Goal: Task Accomplishment & Management: Manage account settings

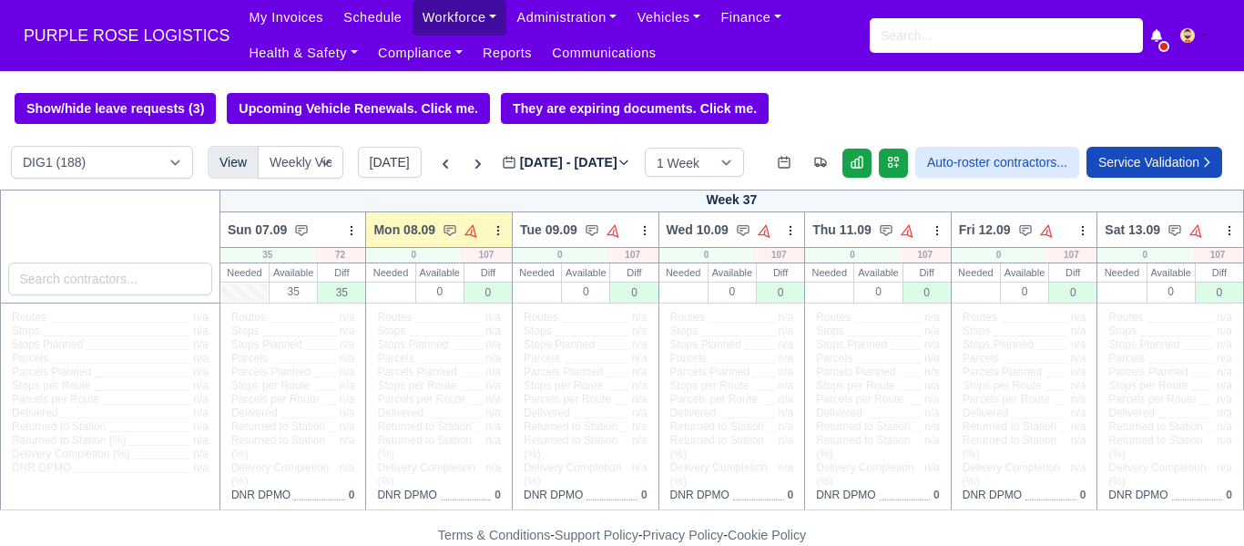
click at [432, 13] on link "Workforce" at bounding box center [460, 18] width 95 height 36
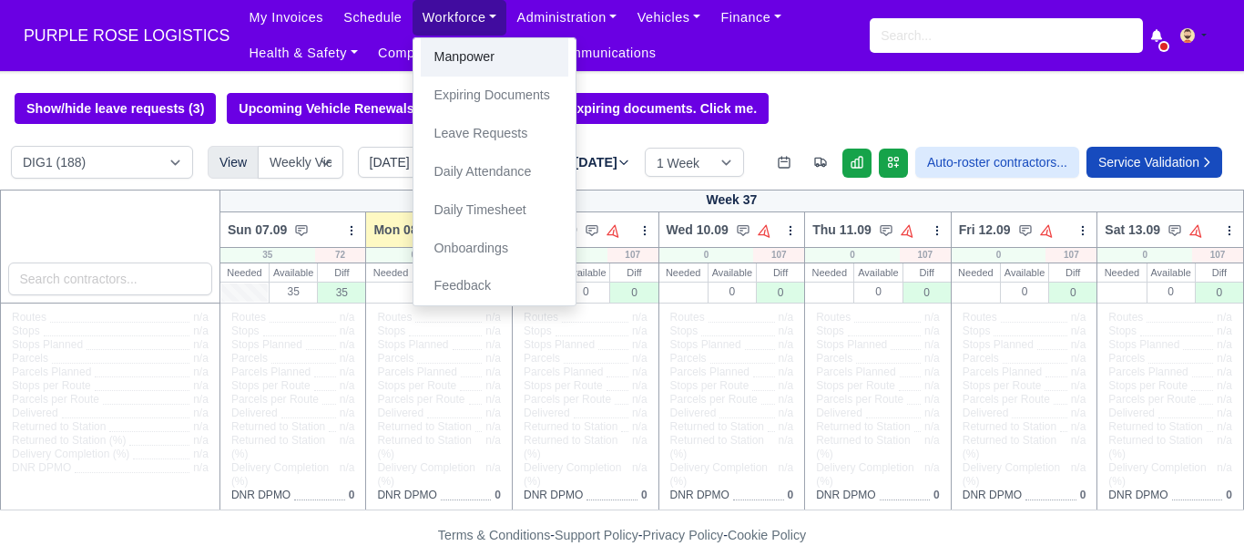
click at [448, 56] on link "Manpower" at bounding box center [495, 57] width 148 height 38
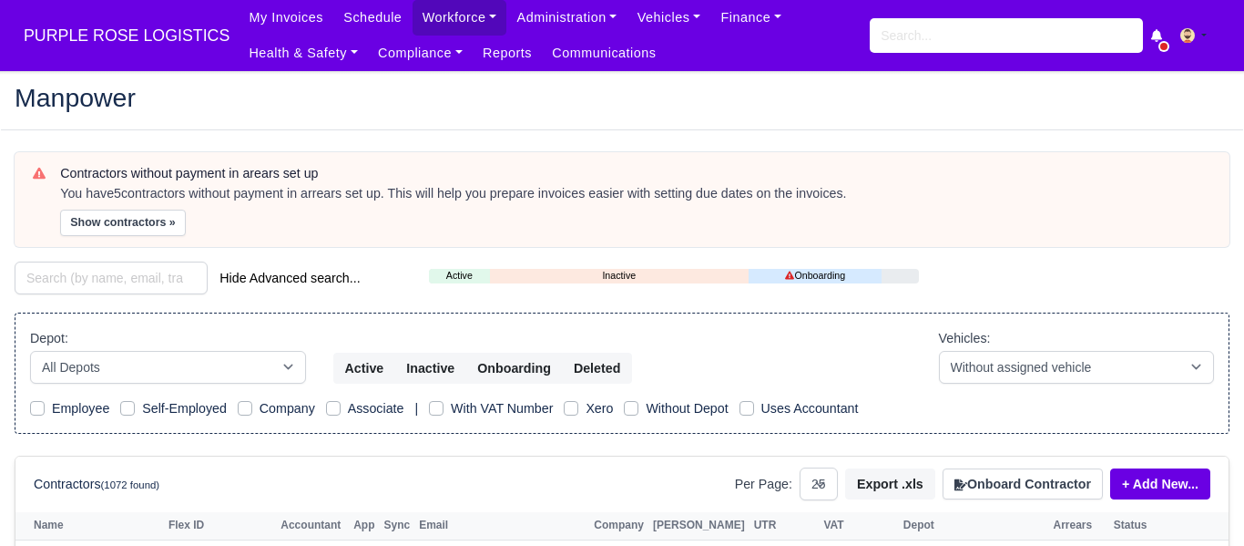
select select "25"
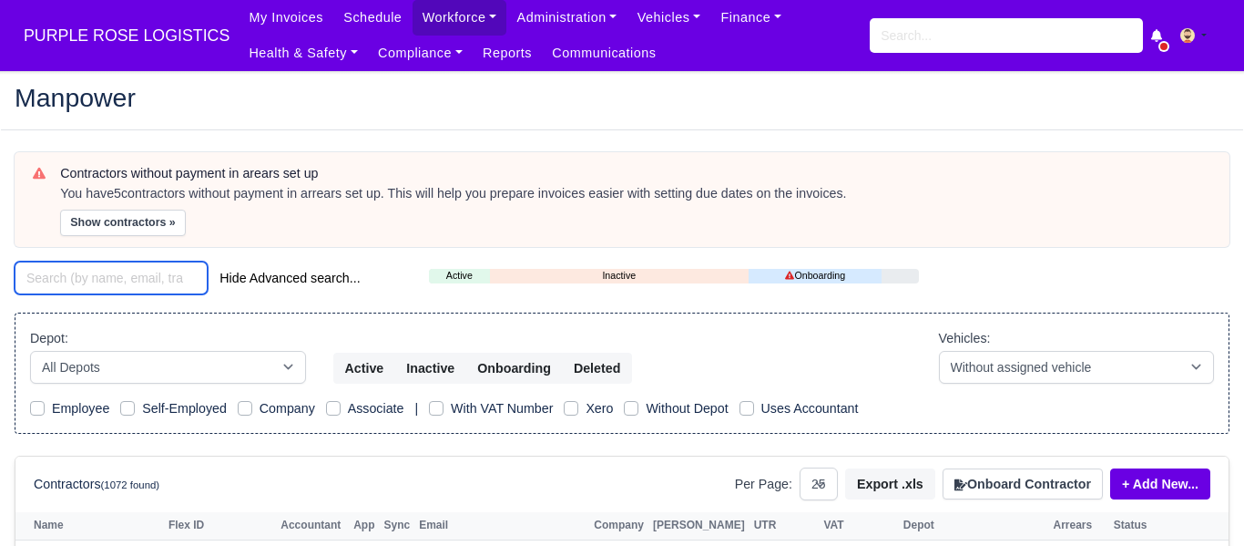
click at [107, 282] on input "search" at bounding box center [111, 277] width 193 height 33
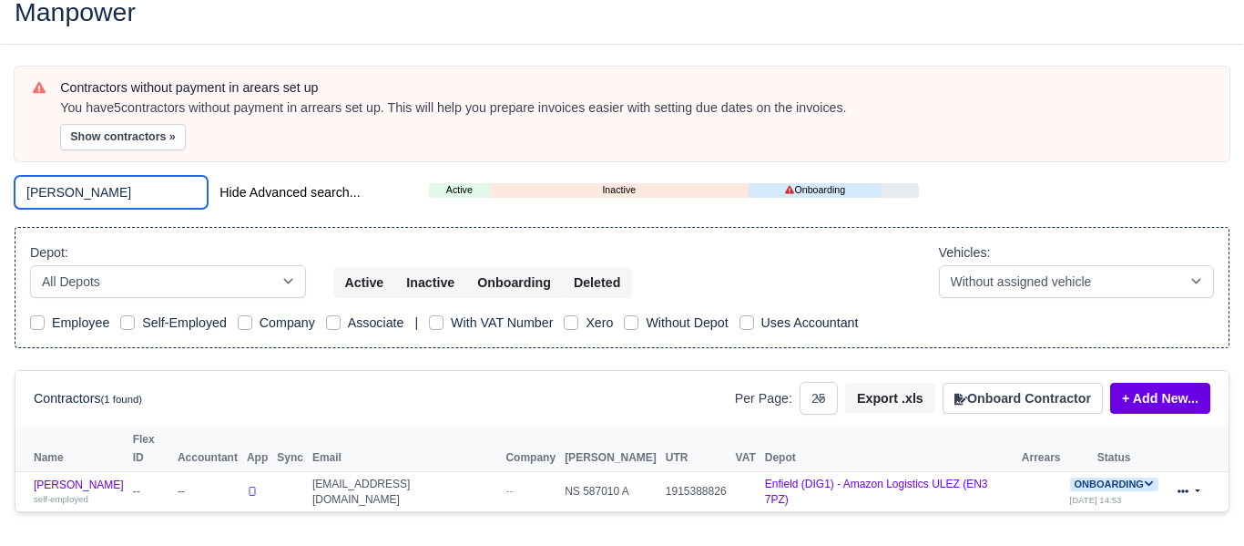
scroll to position [99, 0]
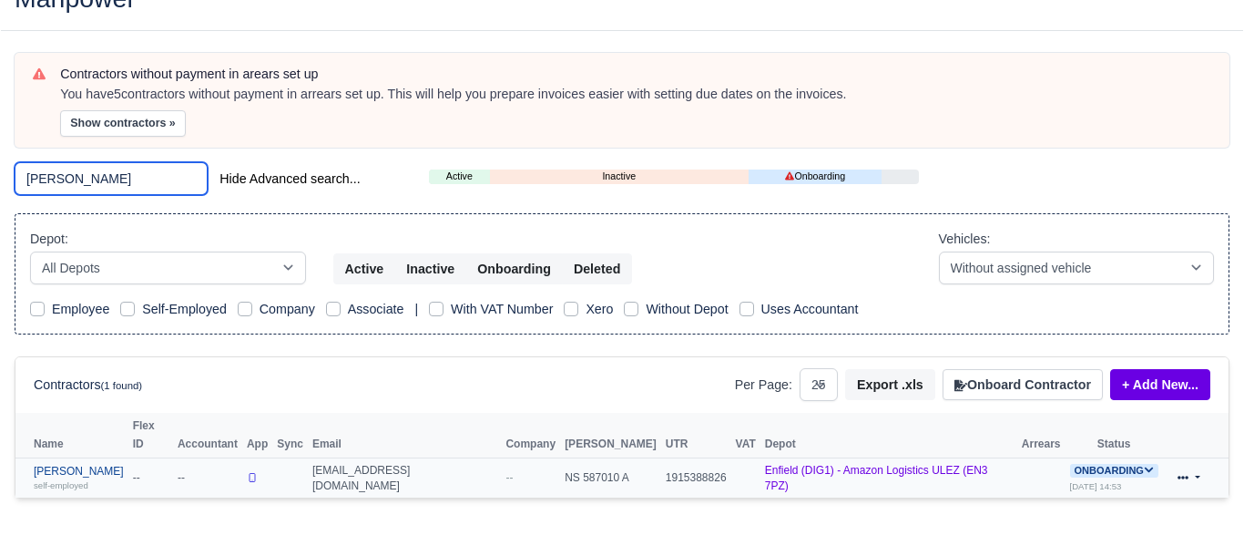
type input "jason"
click at [63, 465] on link "Jason Russon self-employed" at bounding box center [79, 478] width 90 height 26
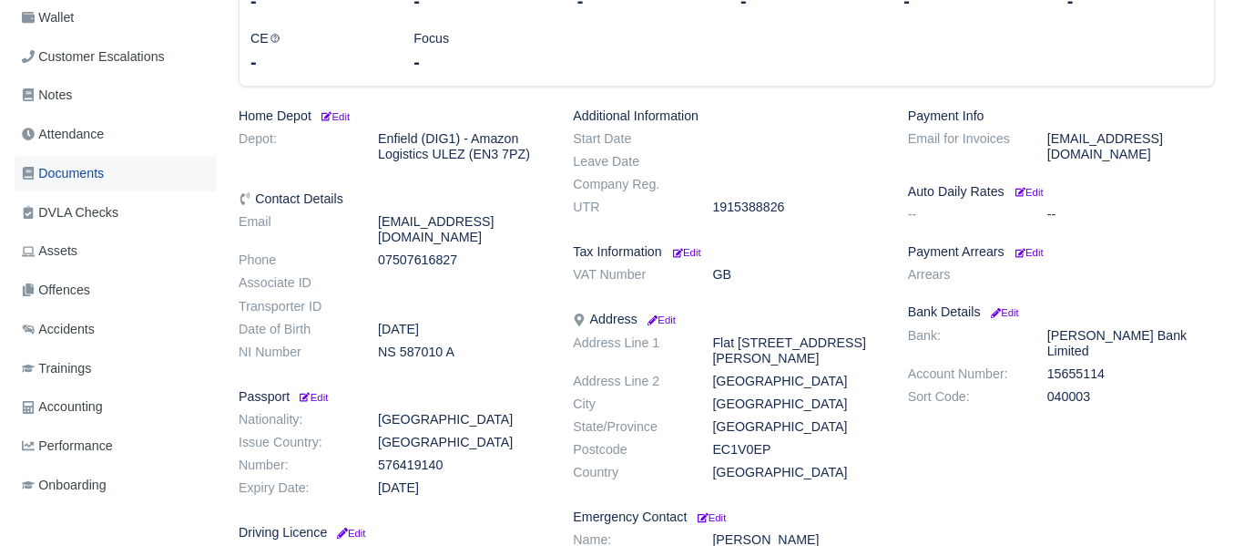
click at [83, 169] on span "Documents" at bounding box center [63, 173] width 82 height 21
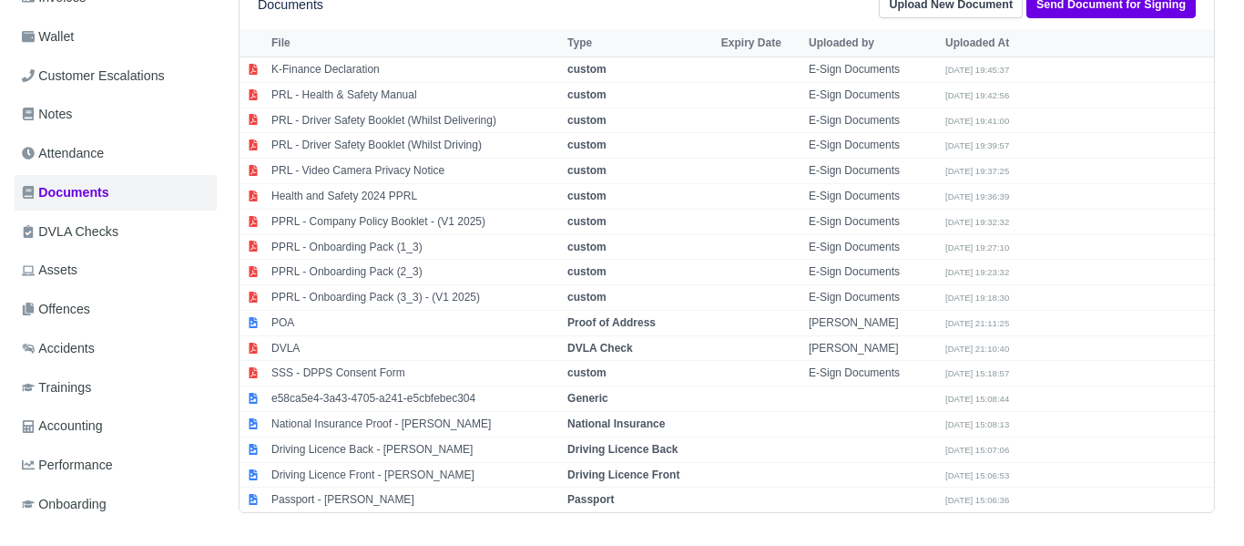
scroll to position [379, 0]
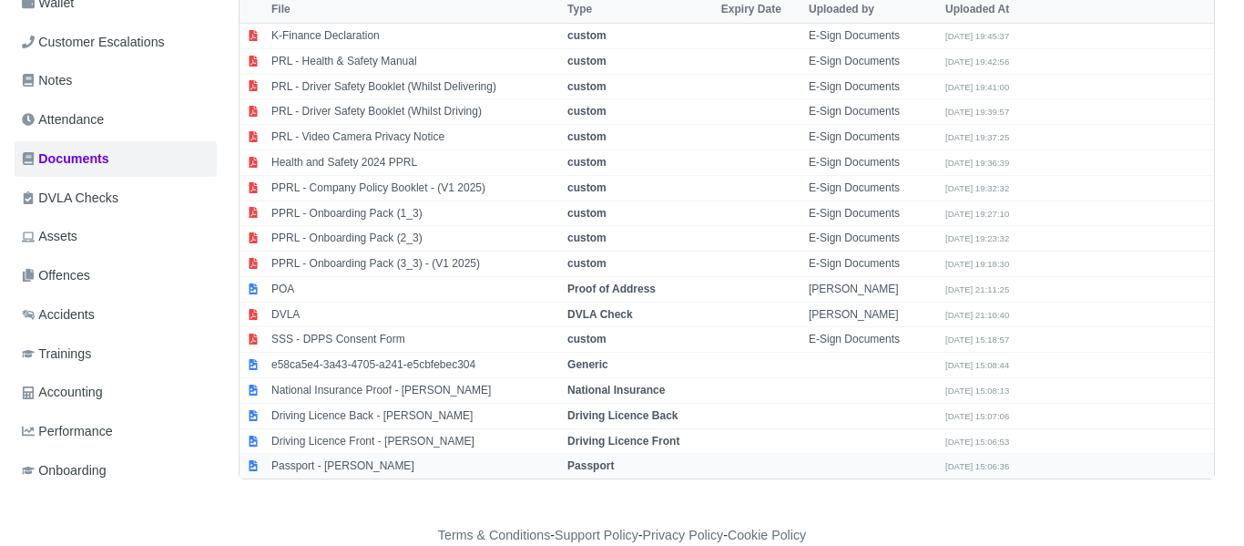
click at [593, 462] on strong "Passport" at bounding box center [591, 465] width 46 height 13
select select "passport"
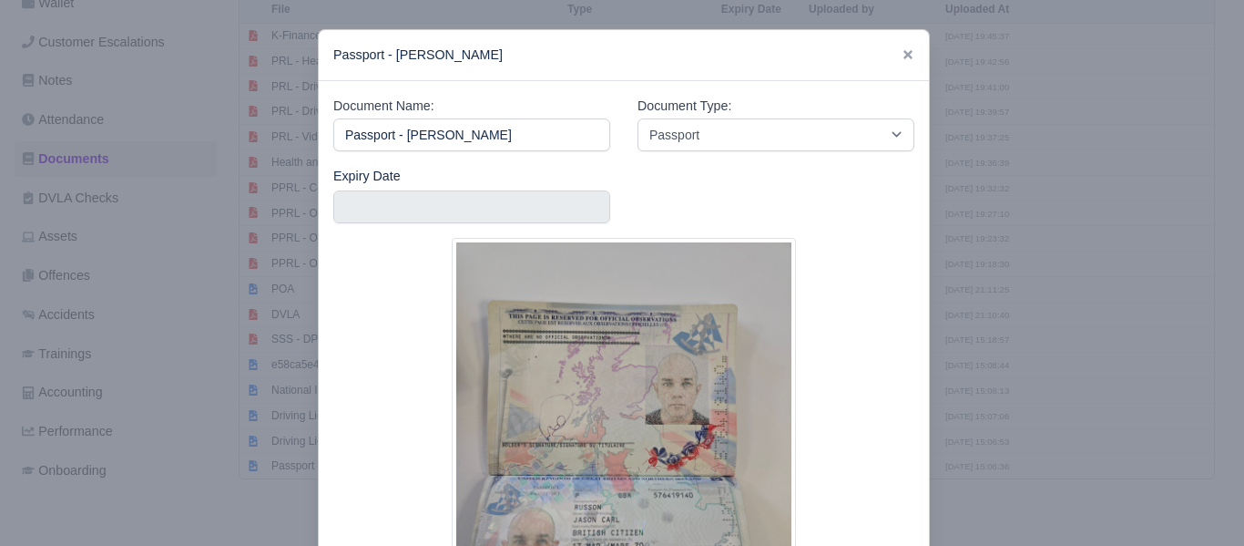
click at [1151, 206] on div at bounding box center [622, 273] width 1244 height 546
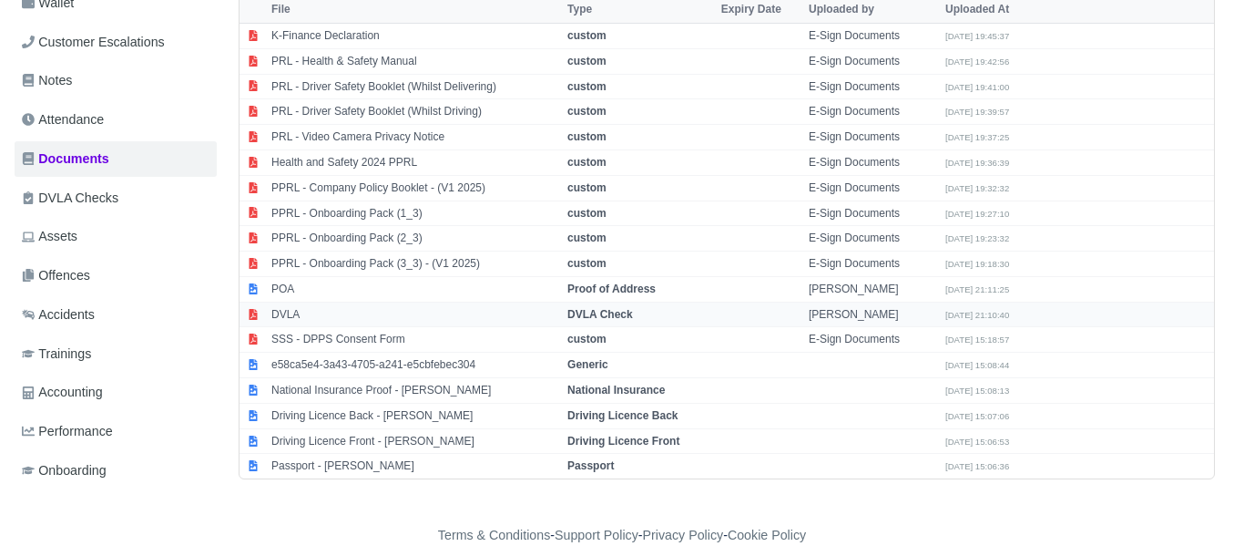
click at [608, 310] on strong "DVLA Check" at bounding box center [601, 314] width 66 height 13
select select "dvla-check"
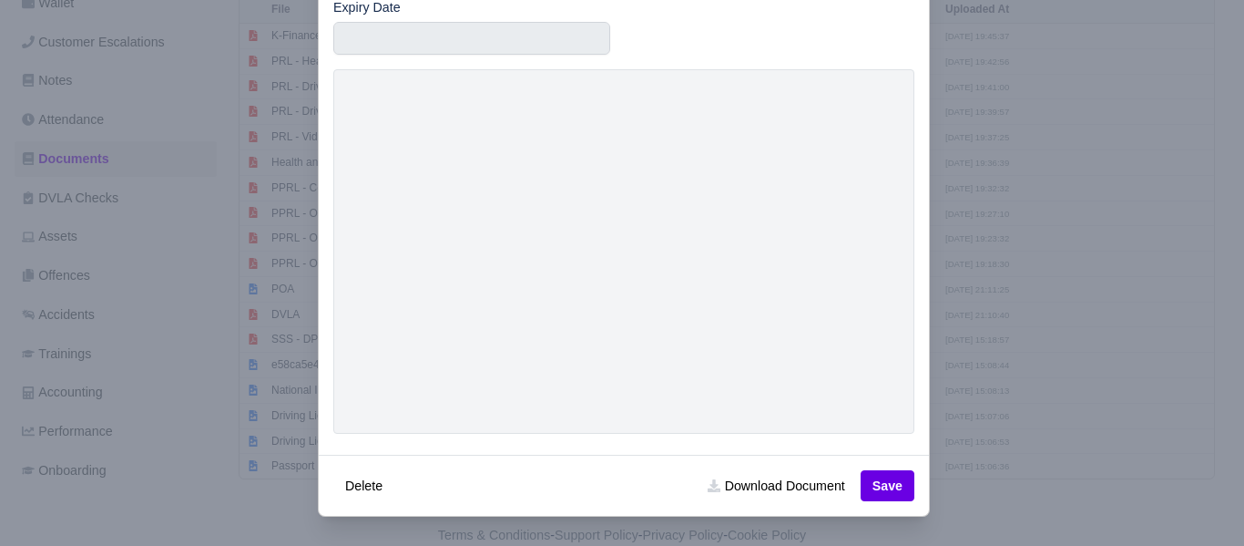
scroll to position [0, 0]
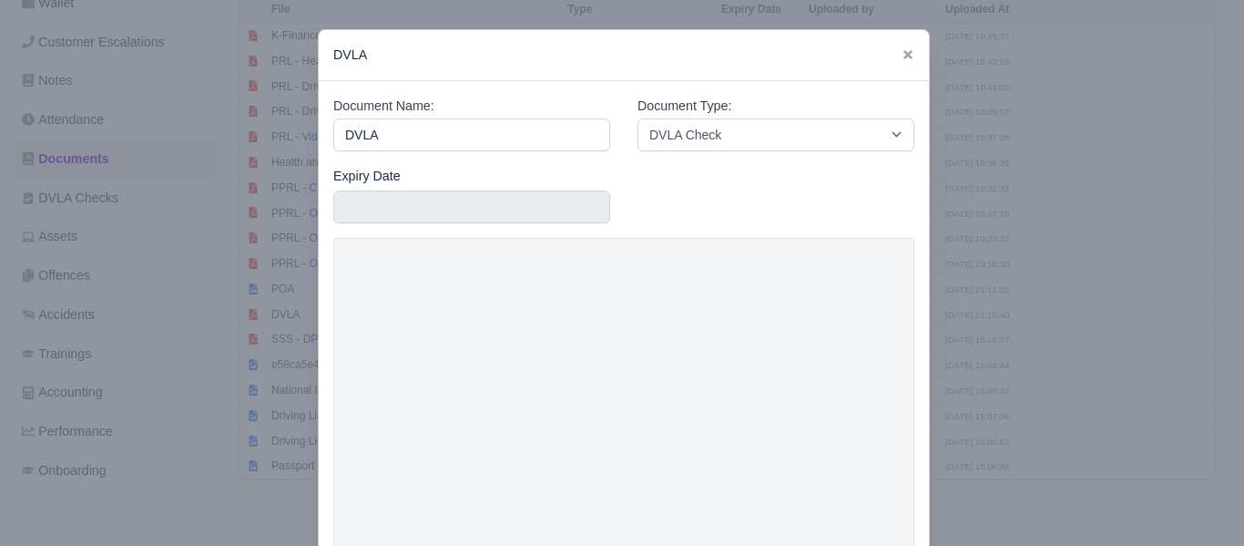
drag, startPoint x: 1121, startPoint y: 225, endPoint x: 1127, endPoint y: 191, distance: 34.1
click at [1121, 223] on div at bounding box center [622, 273] width 1244 height 546
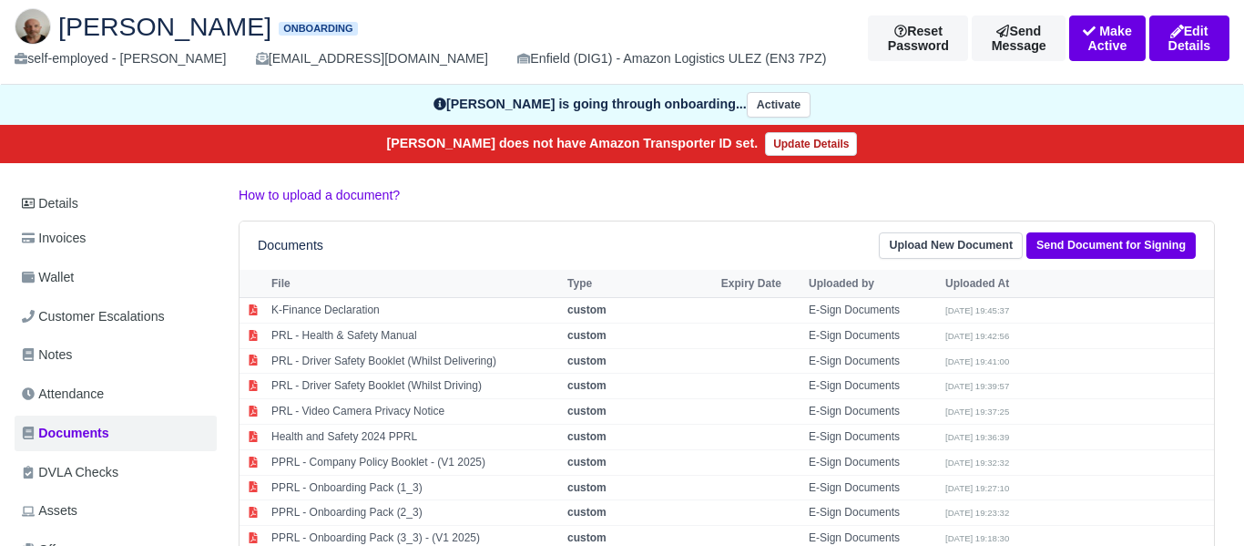
scroll to position [87, 0]
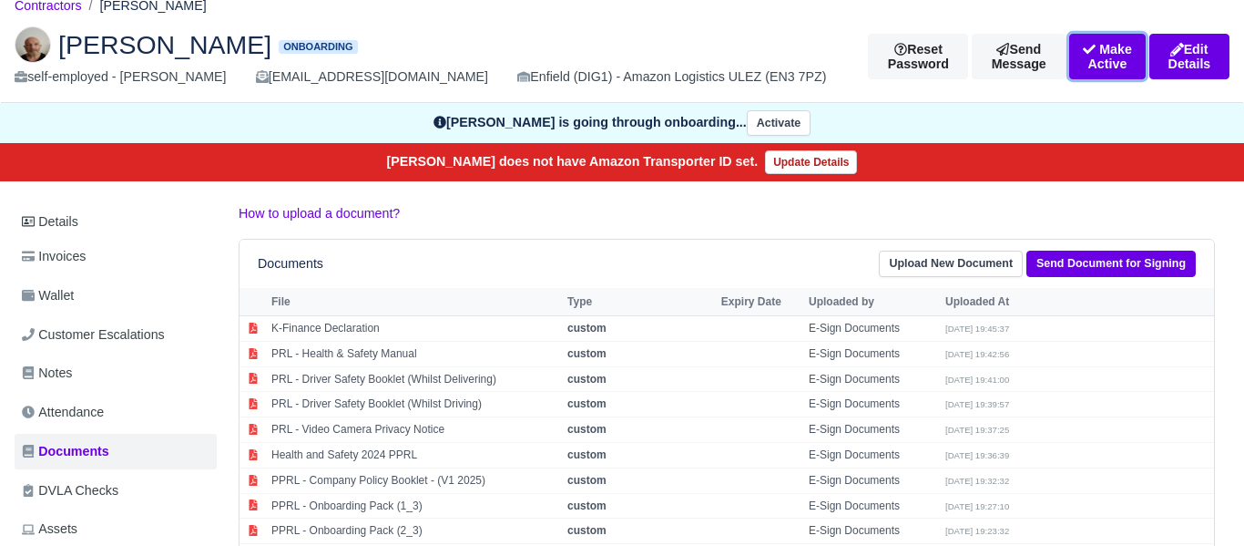
click at [1087, 54] on button "Make Active" at bounding box center [1108, 57] width 77 height 46
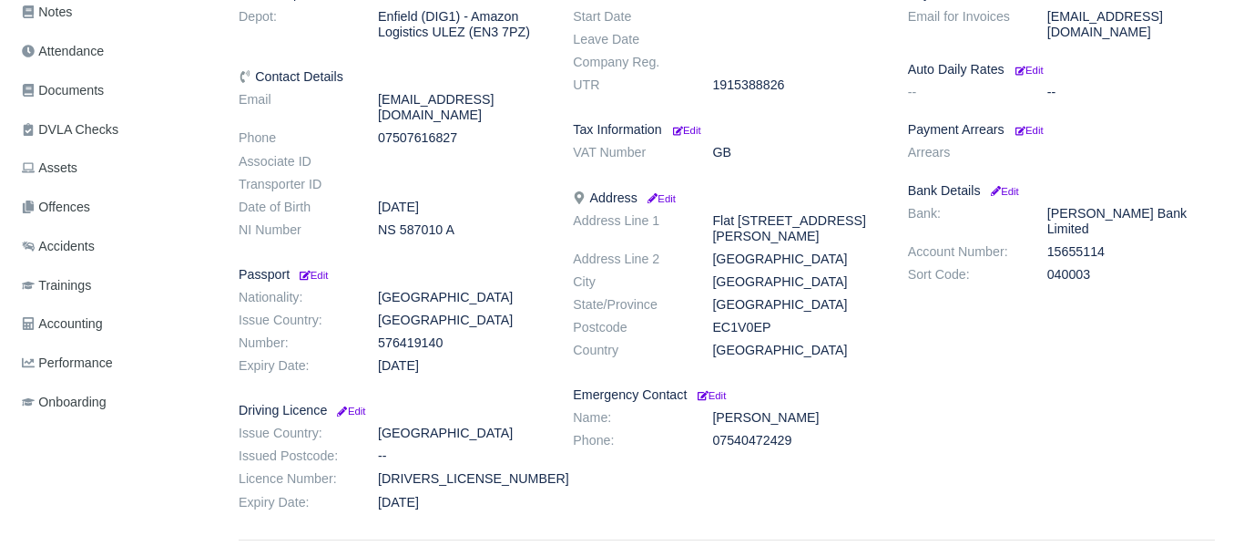
scroll to position [488, 0]
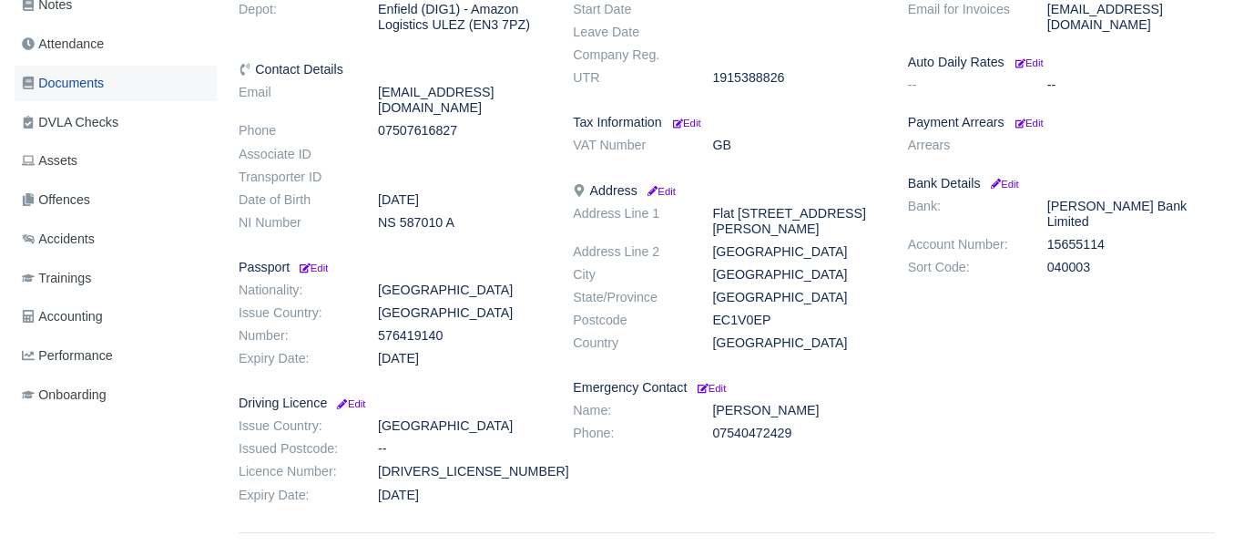
click at [93, 79] on span "Documents" at bounding box center [63, 83] width 82 height 21
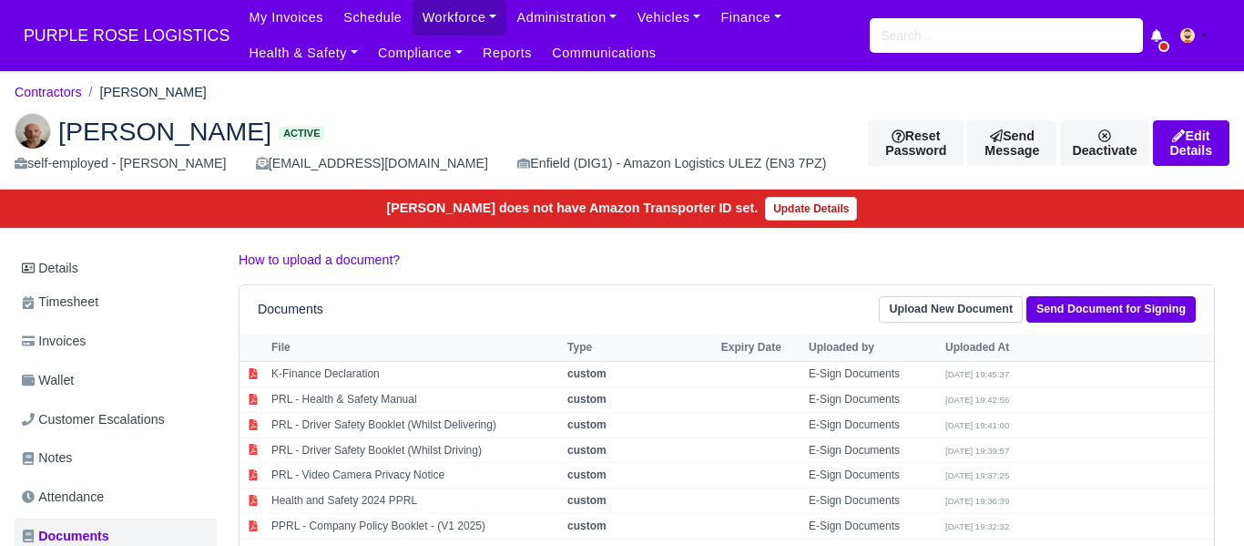
click at [542, 106] on div "[PERSON_NAME] Active self-employed - [PERSON_NAME] [EMAIL_ADDRESS][DOMAIN_NAME]…" at bounding box center [622, 143] width 1243 height 91
click at [542, 105] on div "[PERSON_NAME] Active self-employed - [PERSON_NAME] [EMAIL_ADDRESS][DOMAIN_NAME]…" at bounding box center [622, 143] width 1243 height 91
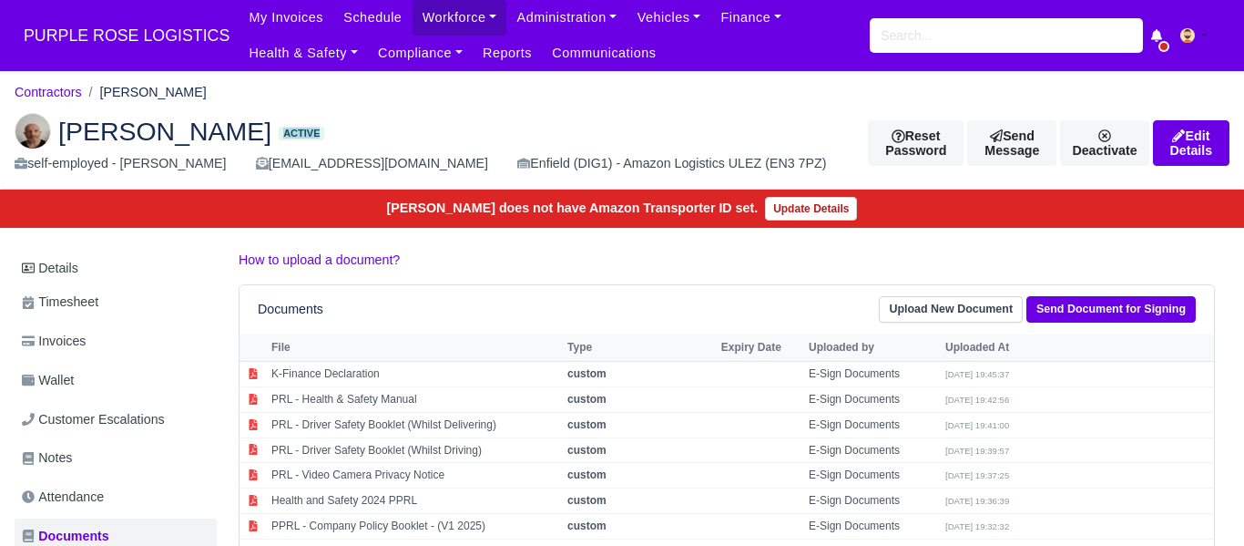
click at [542, 105] on div "[PERSON_NAME] Active self-employed - [PERSON_NAME] [EMAIL_ADDRESS][DOMAIN_NAME]…" at bounding box center [622, 143] width 1243 height 91
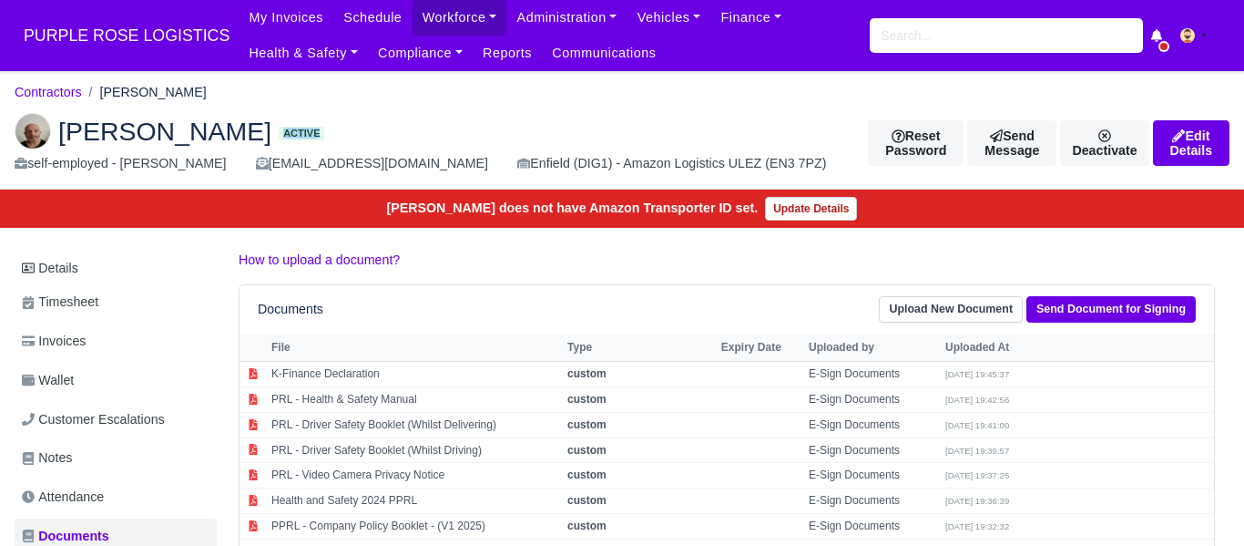
click at [542, 105] on div "[PERSON_NAME] Active self-employed - [PERSON_NAME] [EMAIL_ADDRESS][DOMAIN_NAME]…" at bounding box center [622, 143] width 1243 height 91
click at [544, 106] on div "[PERSON_NAME] Active self-employed - [PERSON_NAME] [EMAIL_ADDRESS][DOMAIN_NAME]…" at bounding box center [622, 143] width 1243 height 91
click at [556, 107] on div "[PERSON_NAME] Active self-employed - [PERSON_NAME] [EMAIL_ADDRESS][DOMAIN_NAME]…" at bounding box center [622, 143] width 1243 height 91
